Goal: Task Accomplishment & Management: Complete application form

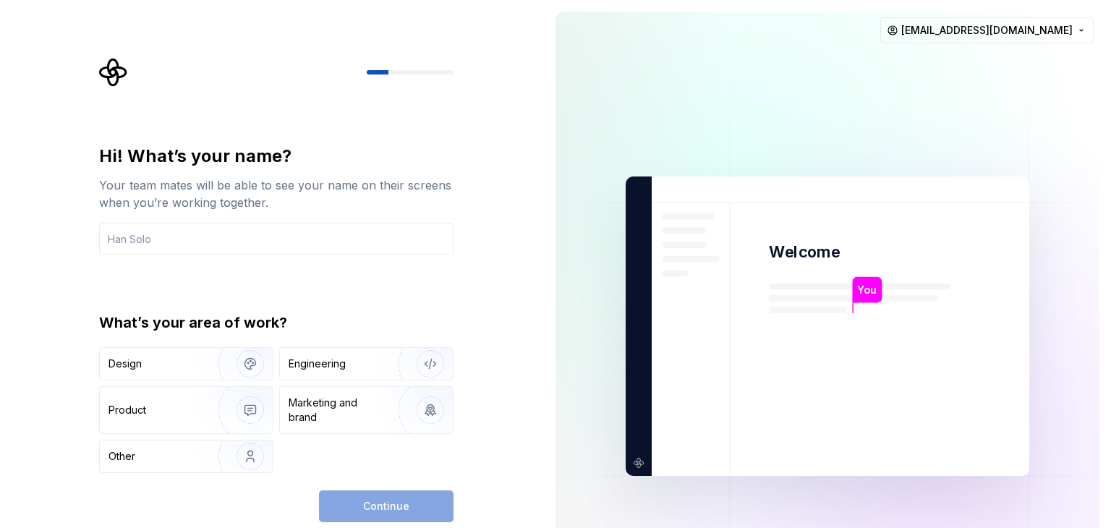
drag, startPoint x: 1108, startPoint y: 201, endPoint x: 1110, endPoint y: 304, distance: 103.4
click at [1110, 304] on div "You Welcome You T B +3 Thomas Brooke Jamie jjgreen3312@gmail.com" at bounding box center [827, 326] width 567 height 652
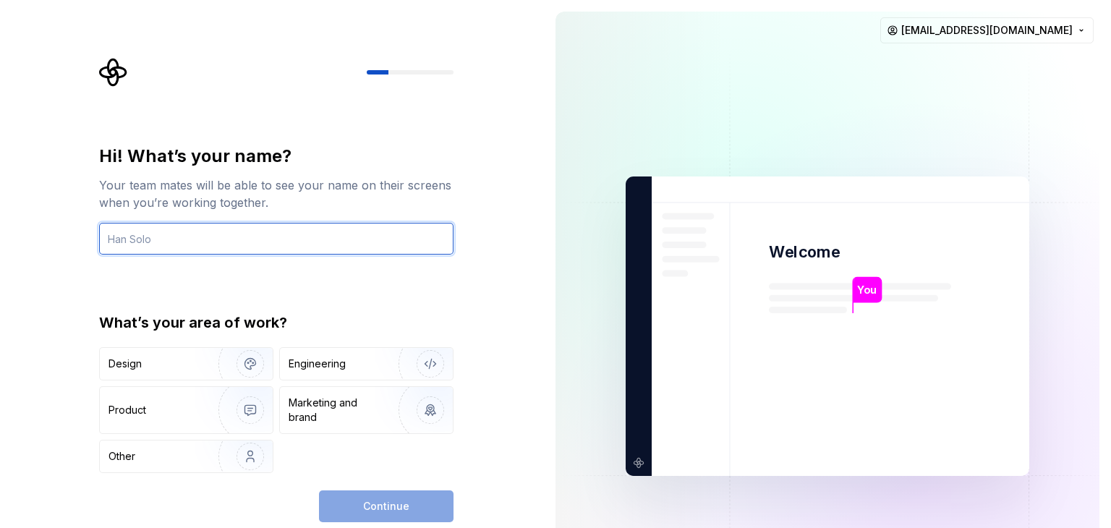
click at [208, 238] on input "text" at bounding box center [276, 239] width 354 height 32
type input "fast and furios"
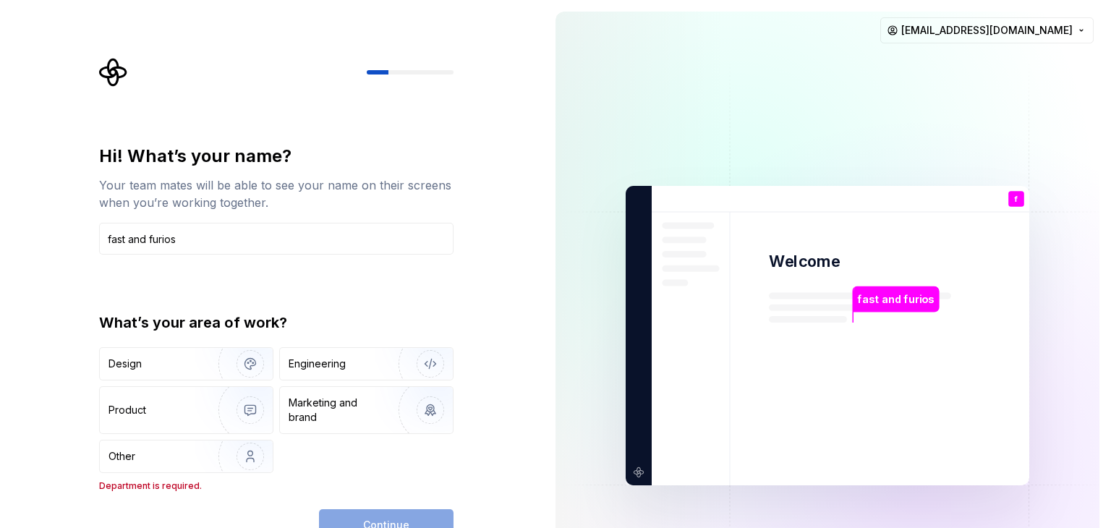
click at [899, 302] on p "fast and furios" at bounding box center [895, 299] width 77 height 16
click at [646, 302] on img at bounding box center [827, 335] width 586 height 683
